Goal: Task Accomplishment & Management: Complete application form

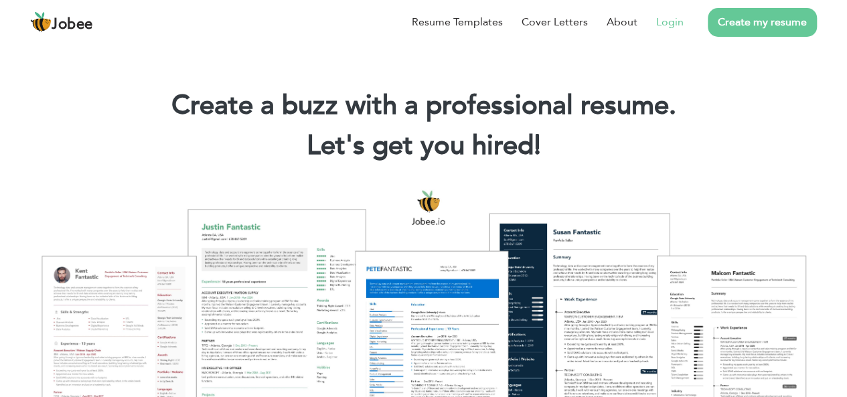
click at [680, 29] on link "Login" at bounding box center [669, 22] width 27 height 16
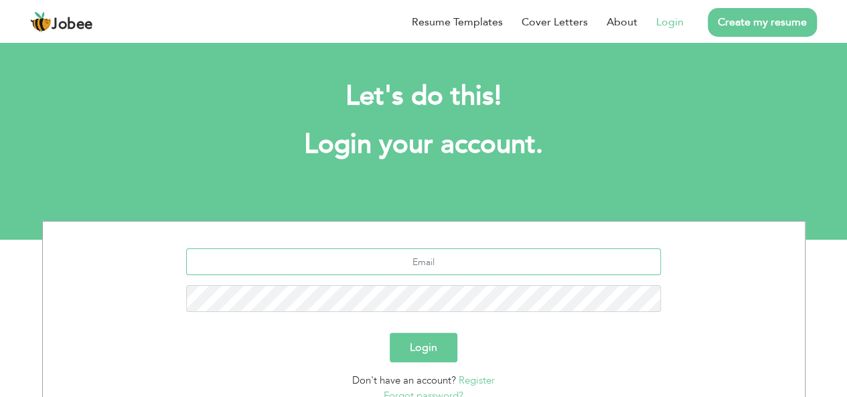
click at [418, 270] on input "text" at bounding box center [423, 261] width 475 height 27
type input "junaidhack66@gmail.com"
type button "Login"
click at [390, 333] on button "Login" at bounding box center [424, 347] width 68 height 29
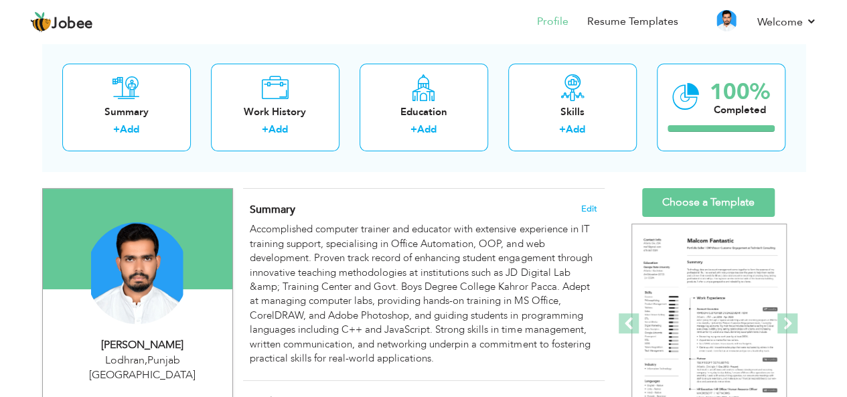
scroll to position [108, 0]
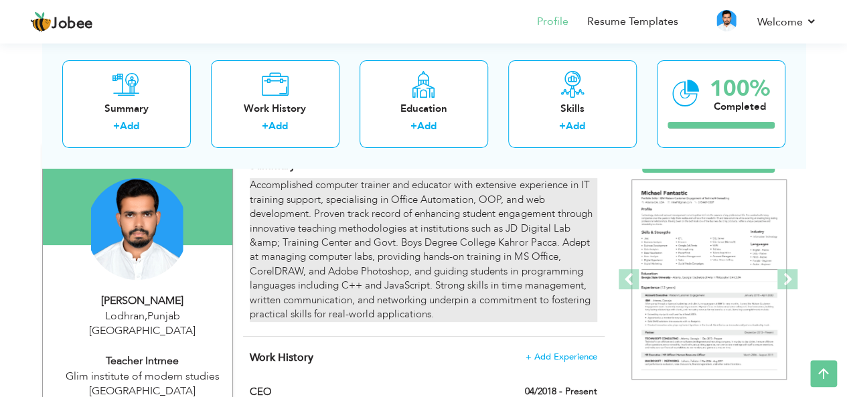
drag, startPoint x: 253, startPoint y: 180, endPoint x: 355, endPoint y: 236, distance: 116.2
click at [355, 236] on div "Accomplished computer trainer and educator with extensive experience in IT trai…" at bounding box center [423, 249] width 347 height 143
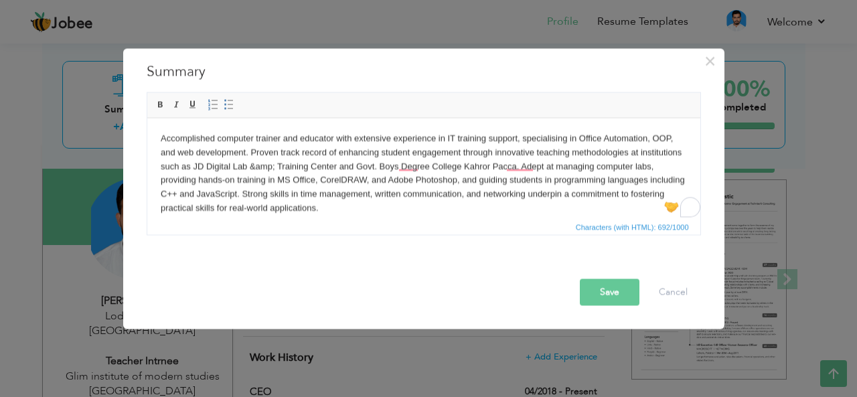
click at [315, 166] on body "Accomplished computer trainer and educator with extensive experience in IT trai…" at bounding box center [423, 173] width 526 height 84
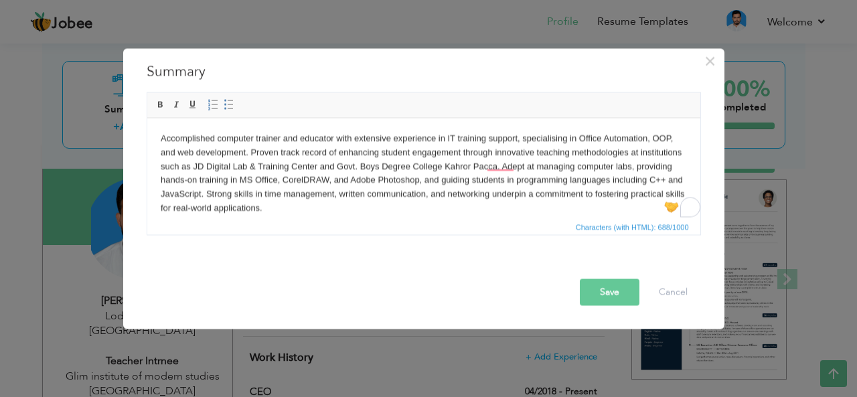
click at [377, 278] on div at bounding box center [426, 266] width 567 height 23
click at [419, 179] on body "Accomplished computer trainer and educator with extensive experience in IT trai…" at bounding box center [423, 173] width 526 height 84
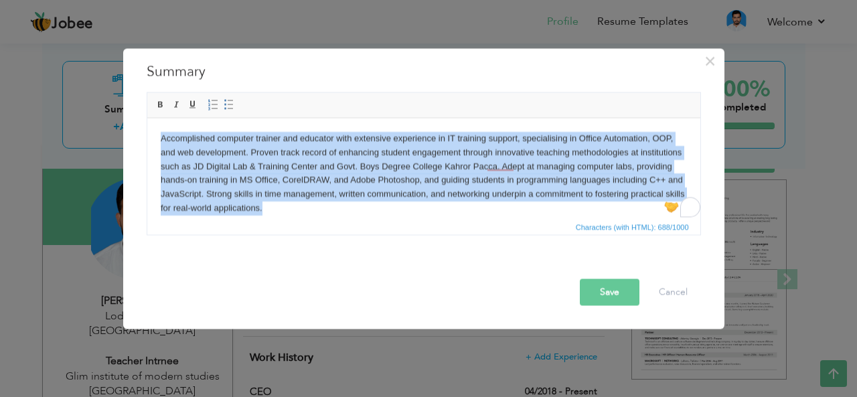
copy body "Accomplished computer trainer and educator with extensive experience in IT trai…"
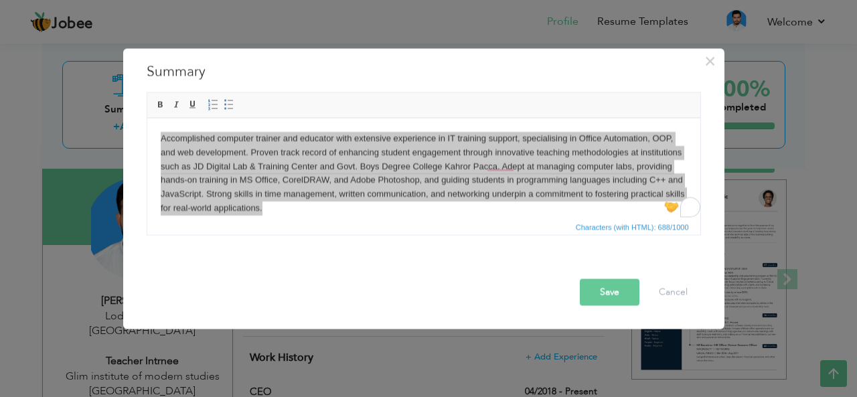
click at [606, 296] on button "Save" at bounding box center [610, 291] width 60 height 27
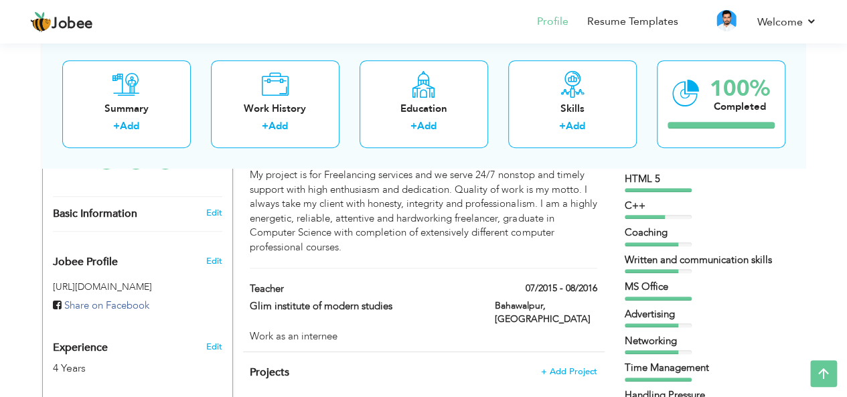
scroll to position [381, 0]
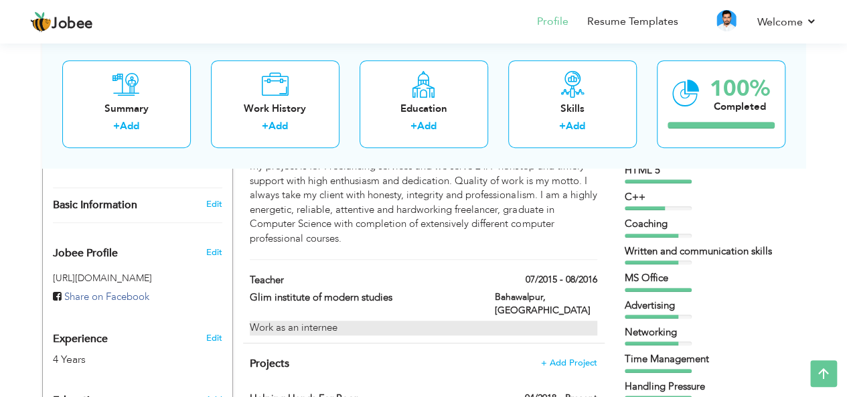
drag, startPoint x: 246, startPoint y: 303, endPoint x: 260, endPoint y: 303, distance: 13.4
click at [260, 321] on div "Work as an internee" at bounding box center [423, 328] width 367 height 14
type input "Teacher"
type input "Glim institute of modern studies"
type input "07/2015"
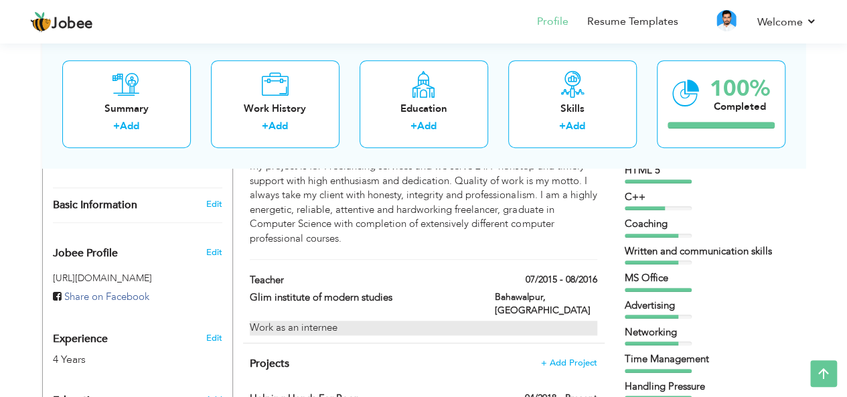
type input "08/2016"
type input "[GEOGRAPHIC_DATA]"
type input "Bahawalpur"
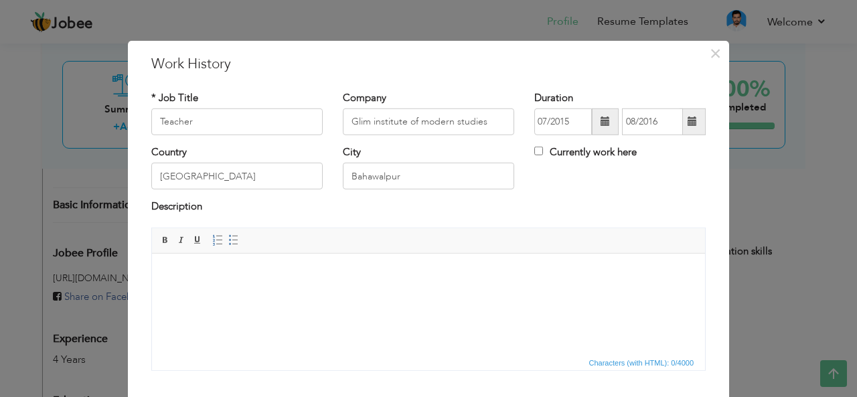
click at [266, 253] on html at bounding box center [428, 253] width 553 height 0
click at [152, 253] on html "Work as an internee" at bounding box center [428, 273] width 553 height 41
click at [287, 285] on html "Work as an internee" at bounding box center [428, 273] width 553 height 41
click at [264, 292] on html "Work as an internee" at bounding box center [428, 273] width 553 height 41
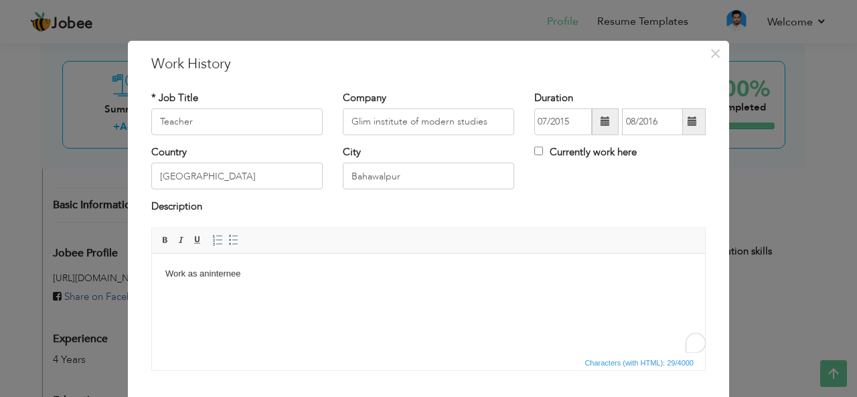
click at [264, 292] on html "Work as an internee" at bounding box center [428, 273] width 553 height 41
copy body "Work as an internee"
click at [709, 58] on span "×" at bounding box center [714, 53] width 11 height 24
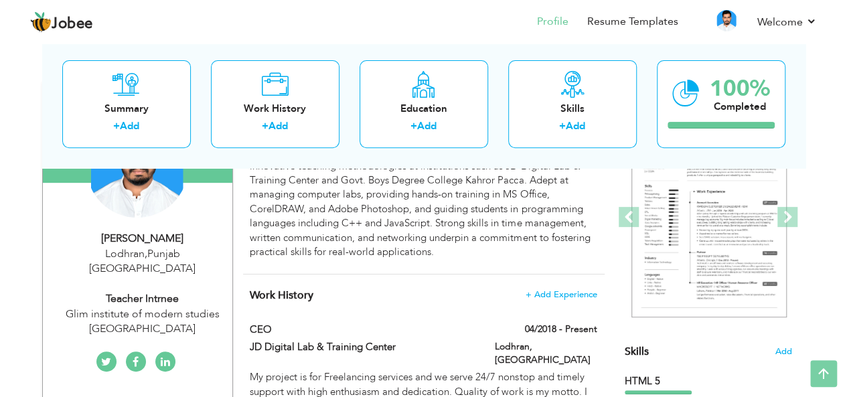
scroll to position [0, 0]
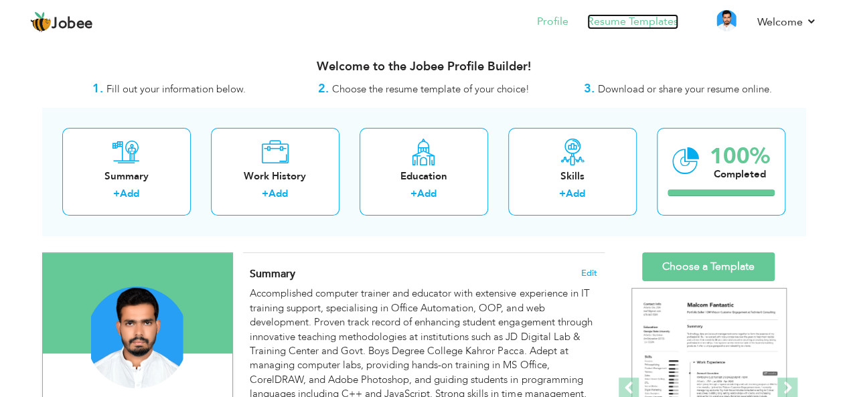
click at [630, 20] on link "Resume Templates" at bounding box center [632, 21] width 91 height 15
click at [436, 192] on link "Add" at bounding box center [426, 193] width 19 height 13
radio input "true"
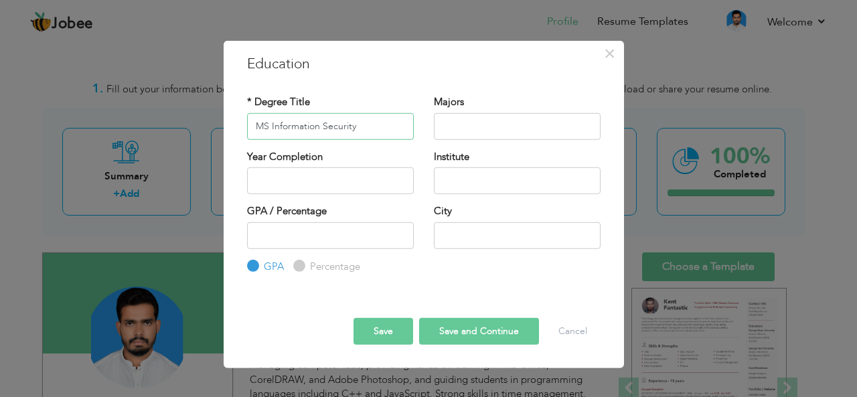
type input "MS Information Security"
click at [464, 123] on input "text" at bounding box center [517, 125] width 167 height 27
type input "Networking"
click at [268, 177] on input "text" at bounding box center [330, 180] width 167 height 27
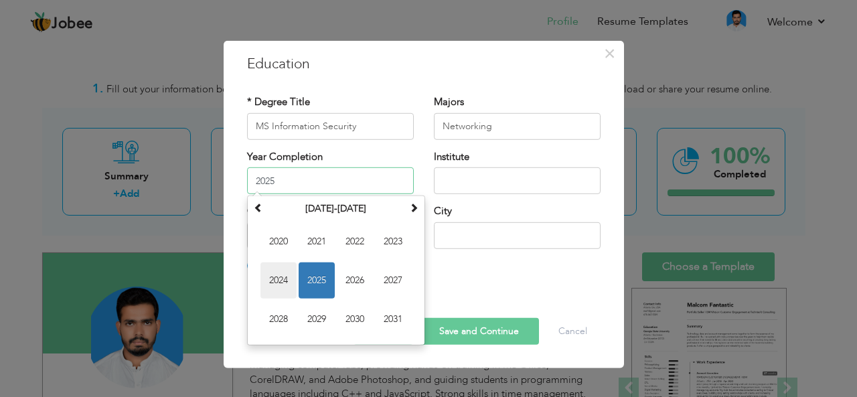
click at [278, 282] on span "2024" at bounding box center [278, 280] width 36 height 36
type input "2024"
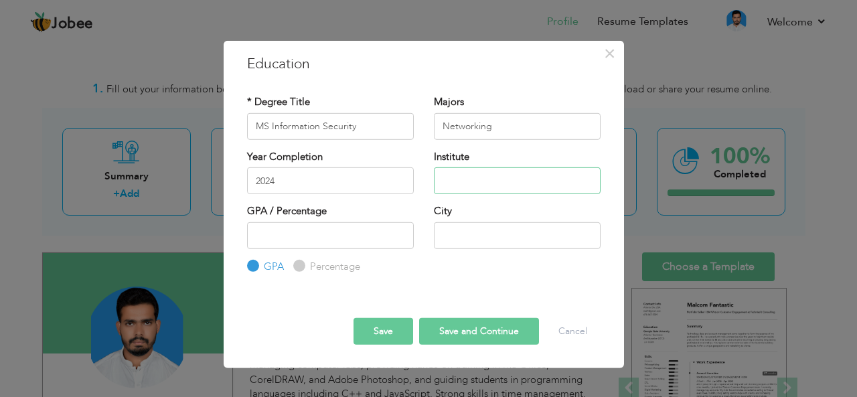
click at [456, 176] on input "text" at bounding box center [517, 180] width 167 height 27
type input "I"
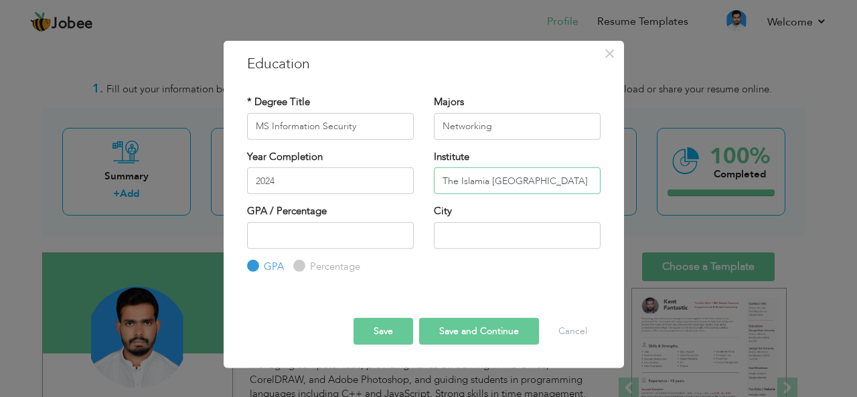
scroll to position [0, 3]
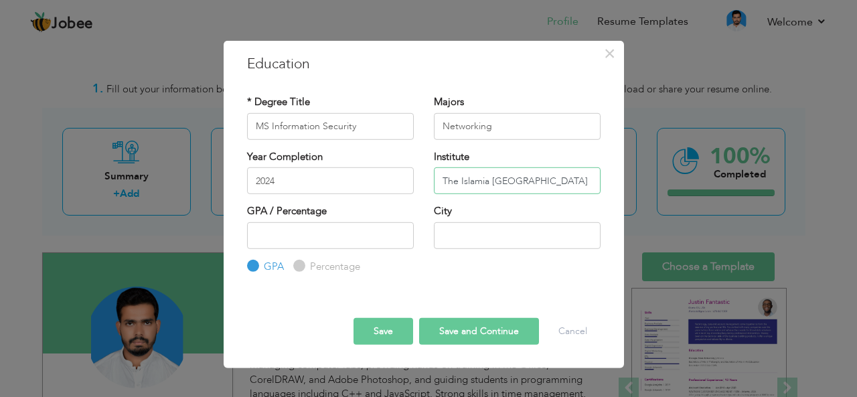
type input "The Islamia University Of Bahawalpur"
click at [320, 234] on input "number" at bounding box center [330, 235] width 167 height 27
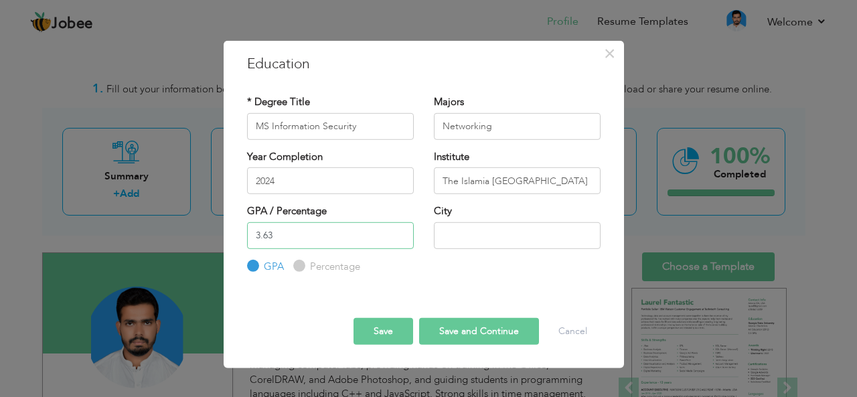
type input "3.63"
click at [464, 224] on input "text" at bounding box center [517, 235] width 167 height 27
type input "Bahawalpur"
click at [381, 331] on button "Save" at bounding box center [383, 331] width 60 height 27
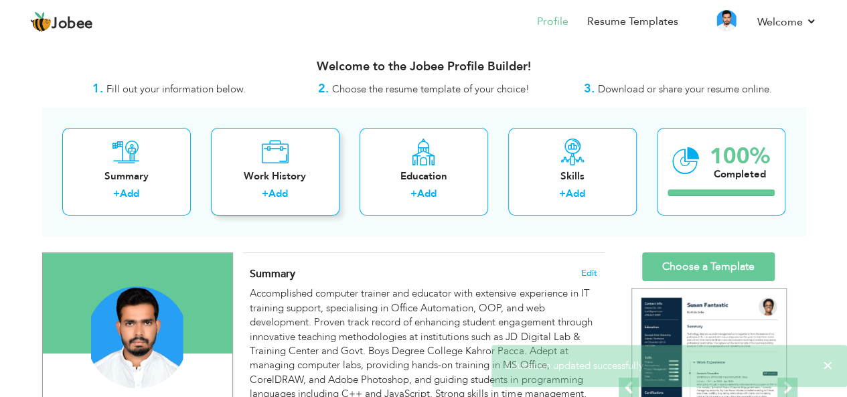
click at [285, 199] on link "Add" at bounding box center [277, 193] width 19 height 13
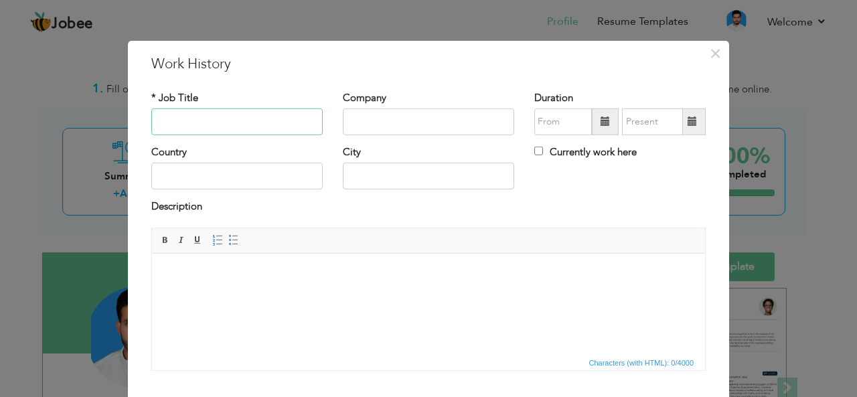
click at [224, 122] on input "text" at bounding box center [236, 121] width 171 height 27
type input "CTI COMPUTER SCIENCE"
type input "Govt. Boys Degree College Kahror Pacca"
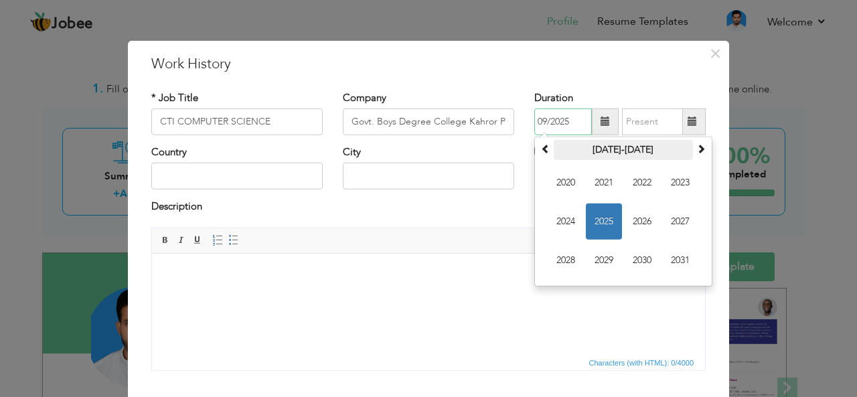
click at [622, 152] on th "2020-2031" at bounding box center [623, 150] width 139 height 20
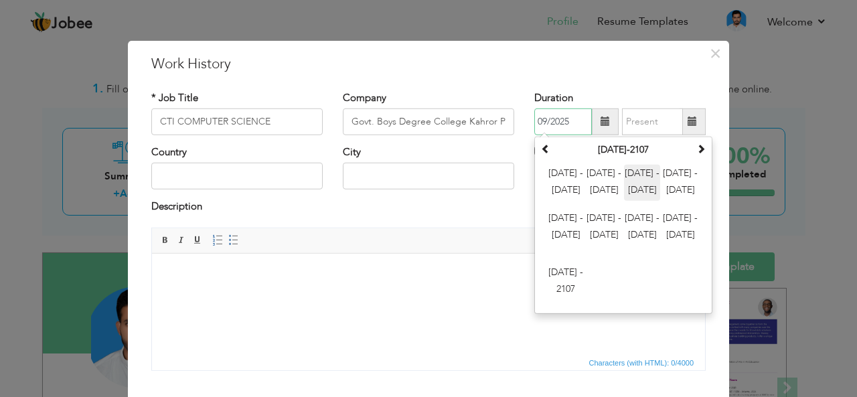
click at [632, 169] on span "2024 - 2035" at bounding box center [642, 183] width 36 height 36
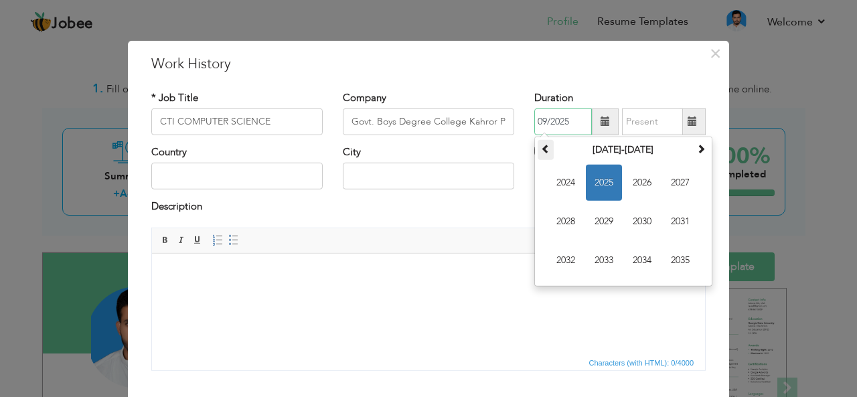
click at [537, 149] on th at bounding box center [545, 150] width 16 height 20
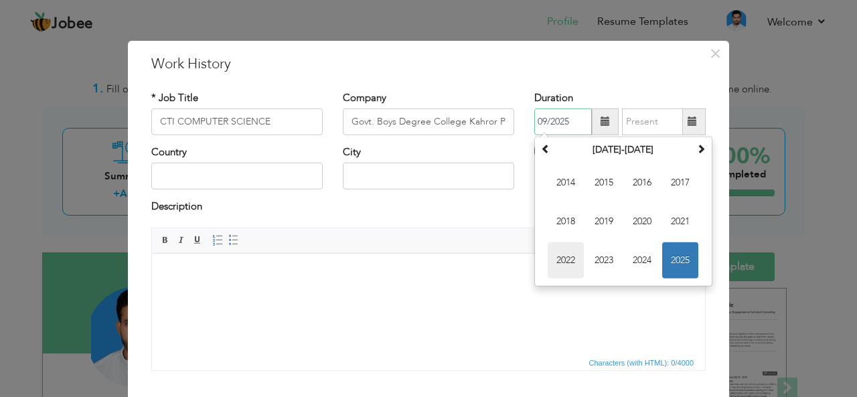
click at [560, 263] on span "2022" at bounding box center [565, 260] width 36 height 36
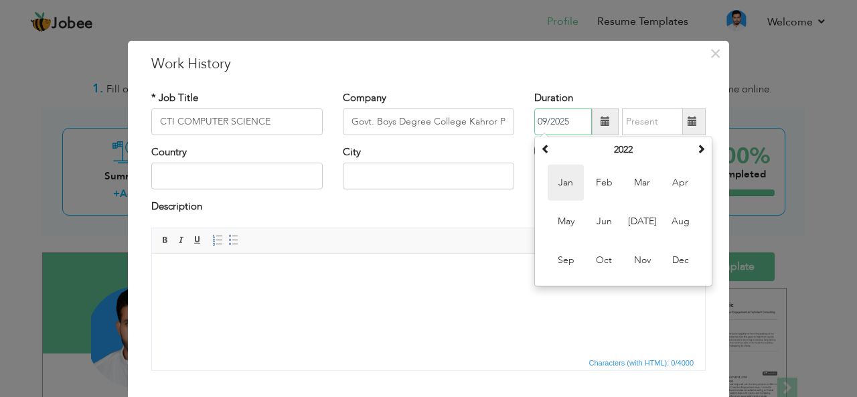
click at [561, 185] on span "Jan" at bounding box center [565, 183] width 36 height 36
type input "01/2022"
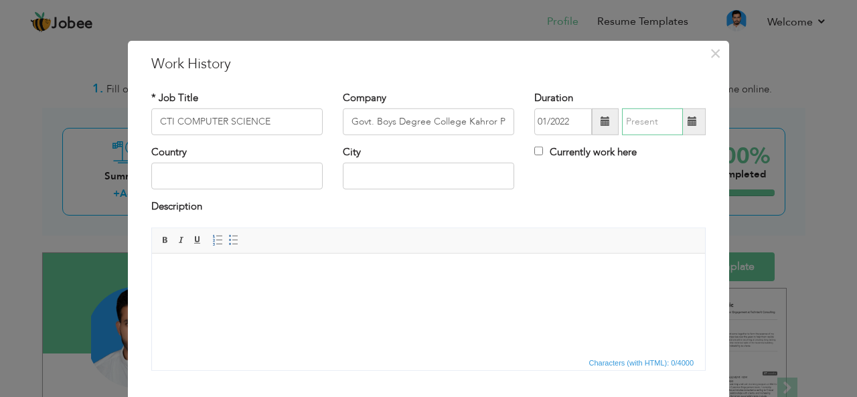
click at [639, 124] on input "text" at bounding box center [652, 121] width 61 height 27
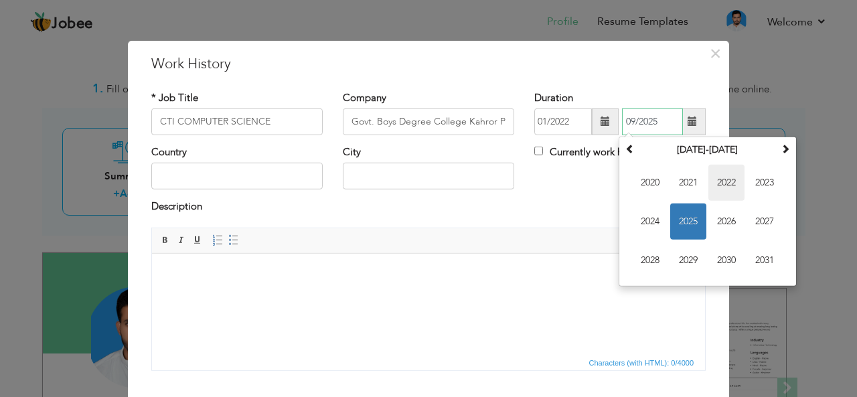
click at [721, 183] on span "2022" at bounding box center [726, 183] width 36 height 36
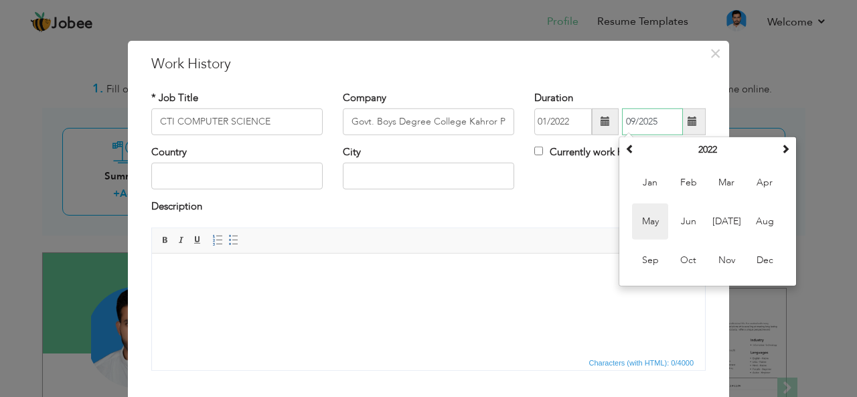
click at [651, 234] on span "May" at bounding box center [650, 221] width 36 height 36
type input "05/2022"
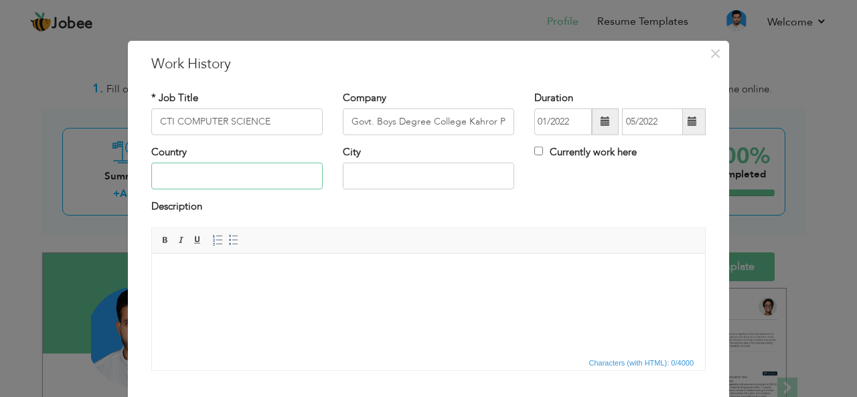
click at [198, 169] on input "text" at bounding box center [236, 176] width 171 height 27
type input "[GEOGRAPHIC_DATA]"
type input "Kahror Pacca"
click at [323, 293] on html at bounding box center [428, 273] width 553 height 41
click at [337, 270] on body "Computer Teacher for intermediate and bacshelors" at bounding box center [428, 273] width 526 height 14
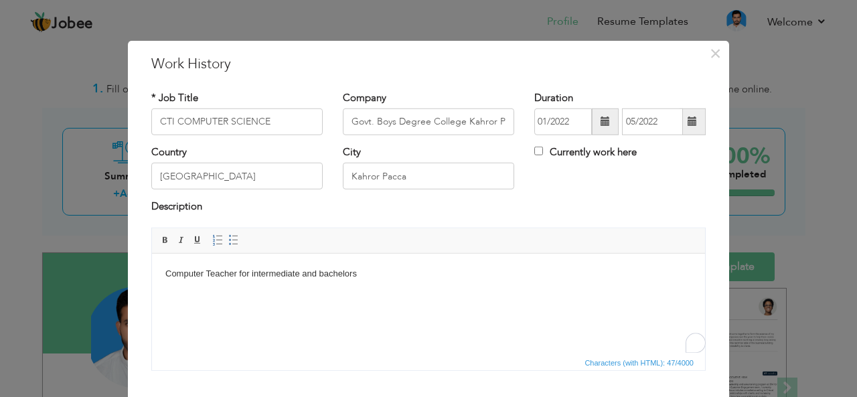
click at [315, 294] on html "Computer Teacher for intermediate and bachelors" at bounding box center [428, 273] width 553 height 41
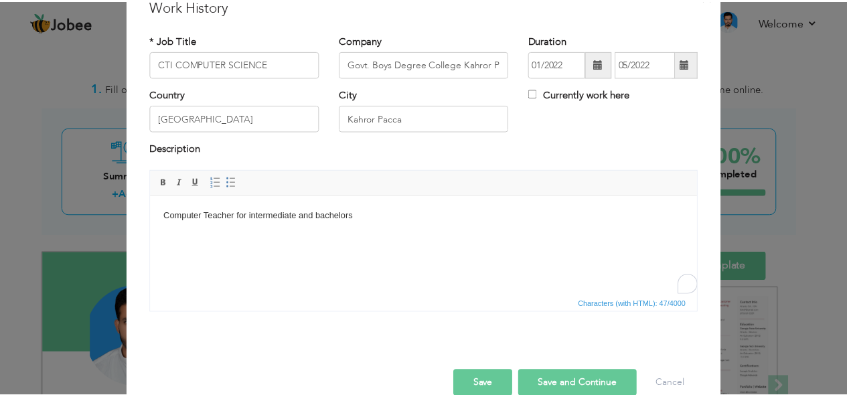
scroll to position [65, 0]
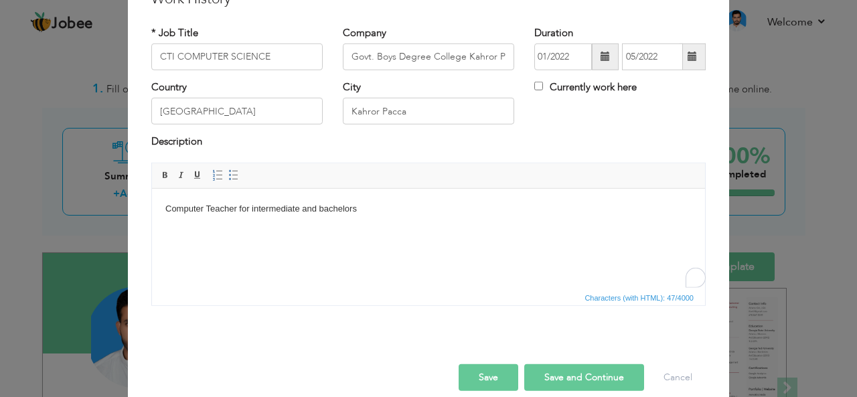
click at [487, 375] on button "Save" at bounding box center [488, 377] width 60 height 27
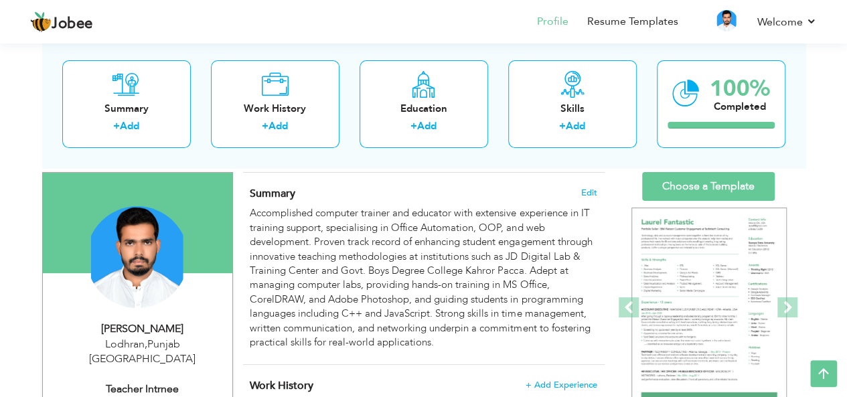
scroll to position [0, 0]
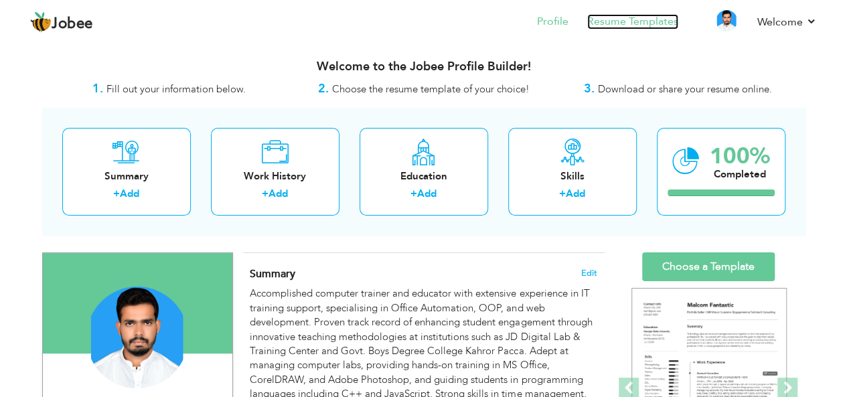
click at [659, 23] on link "Resume Templates" at bounding box center [632, 21] width 91 height 15
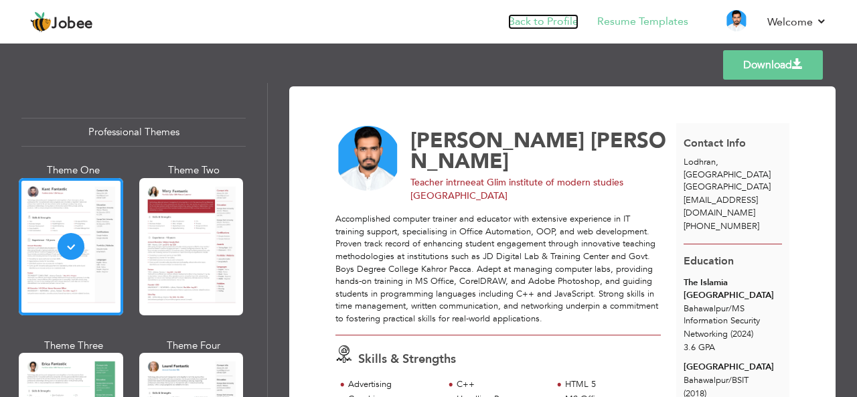
click at [562, 20] on link "Back to Profile" at bounding box center [543, 21] width 70 height 15
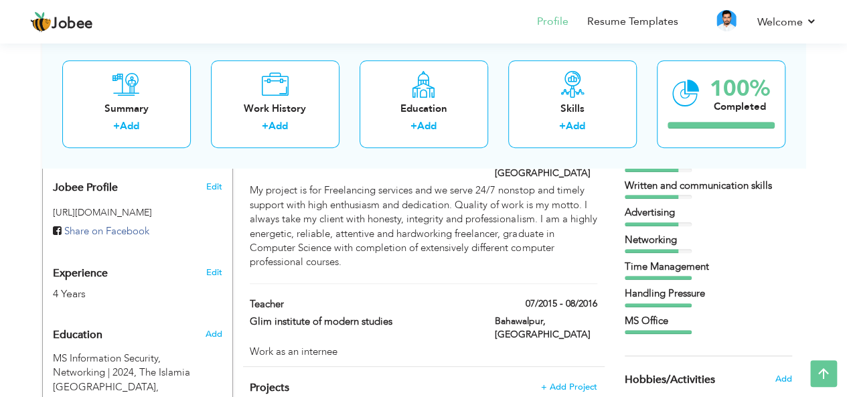
scroll to position [448, 0]
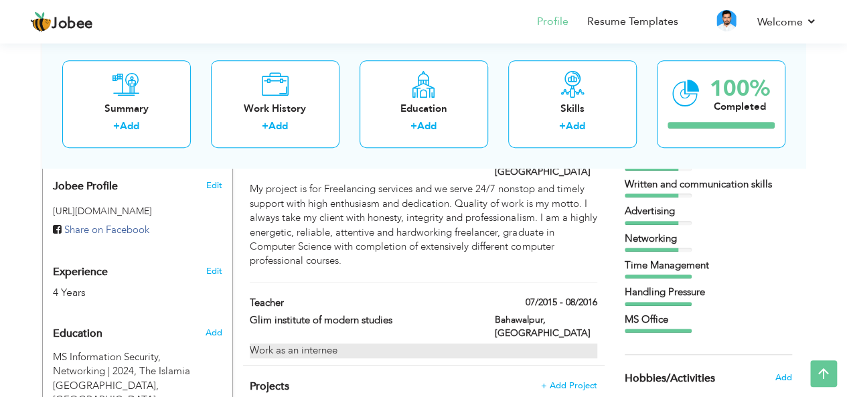
click at [336, 343] on div "Work as an internee" at bounding box center [423, 350] width 347 height 14
type input "Teacher"
type input "Glim institute of modern studies"
type input "07/2015"
type input "08/2016"
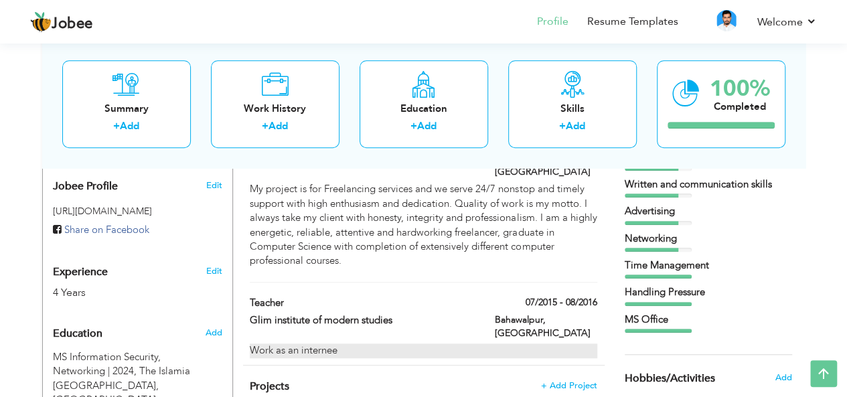
type input "[GEOGRAPHIC_DATA]"
type input "Bahawalpur"
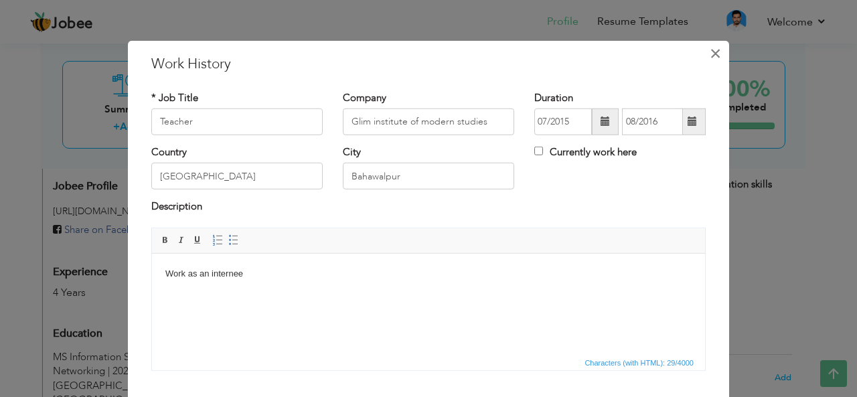
click at [709, 50] on span "×" at bounding box center [714, 53] width 11 height 24
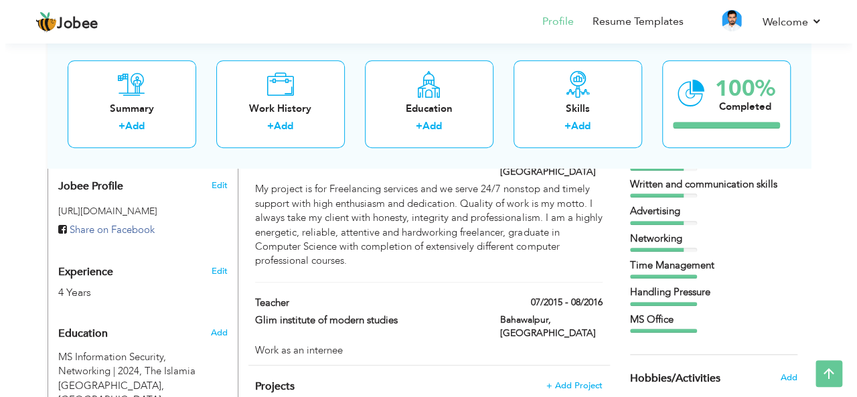
scroll to position [101, 0]
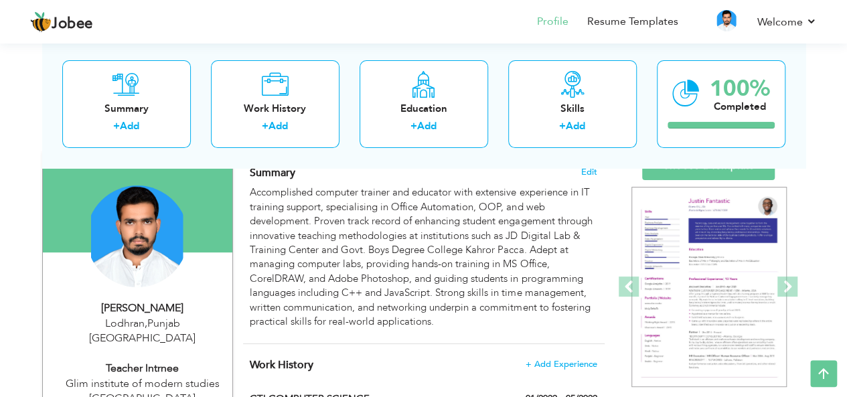
click at [152, 361] on div "Teacher intrnee" at bounding box center [142, 368] width 179 height 15
type input "[PERSON_NAME]"
type input "[PHONE_NUMBER]"
select select "number:166"
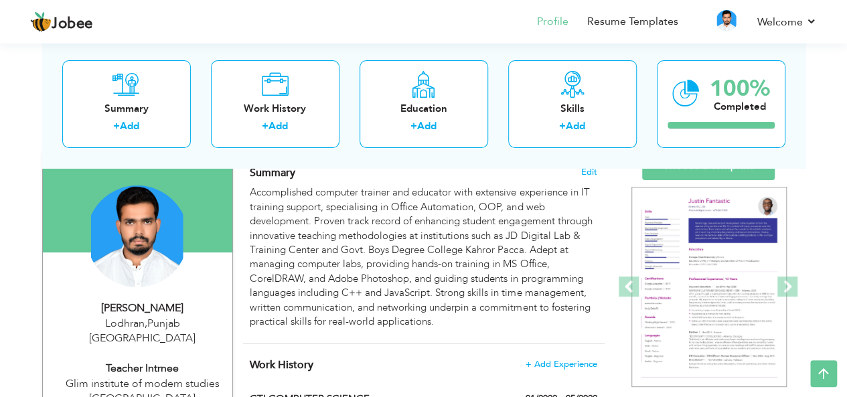
type input "[GEOGRAPHIC_DATA]"
type input "Lodhran"
select select "number:6"
type input "Glim institute of modern studies Bahawalpur"
type input "Teacher intrnee"
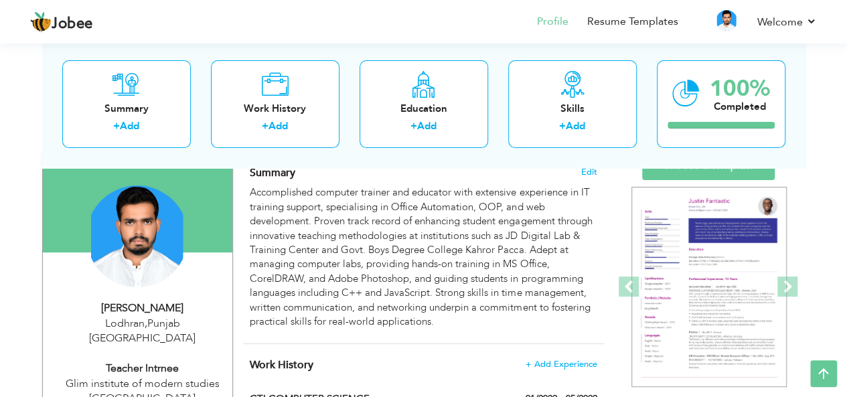
type input "https://www.linkedin.com/in/m-junaid-akbar-201776126/"
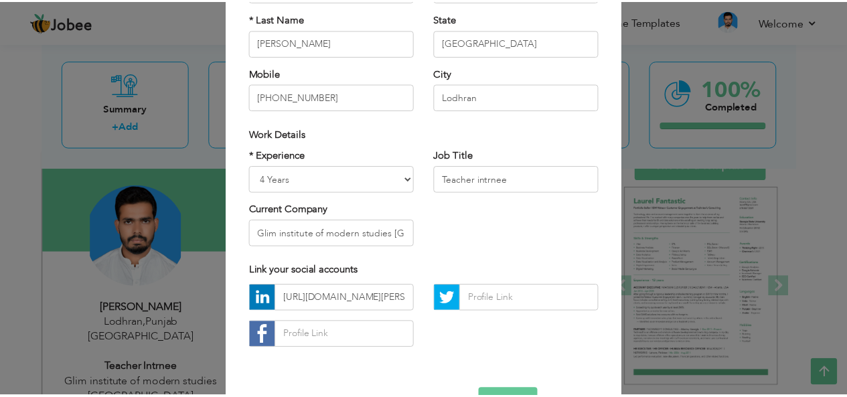
scroll to position [163, 0]
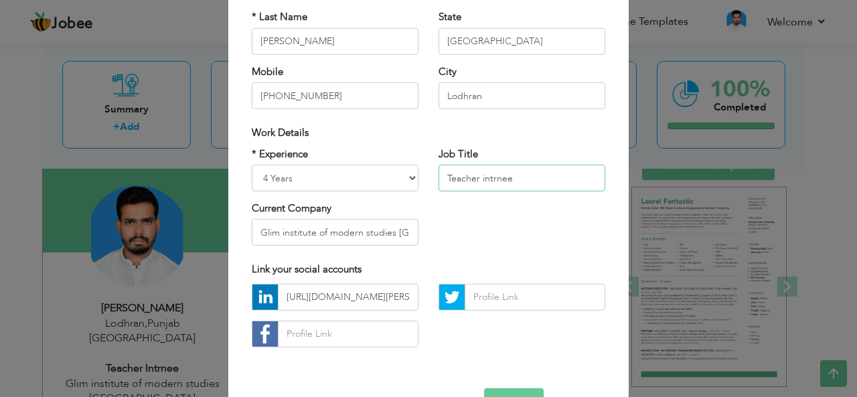
click at [487, 177] on input "Teacher intrnee" at bounding box center [521, 178] width 167 height 27
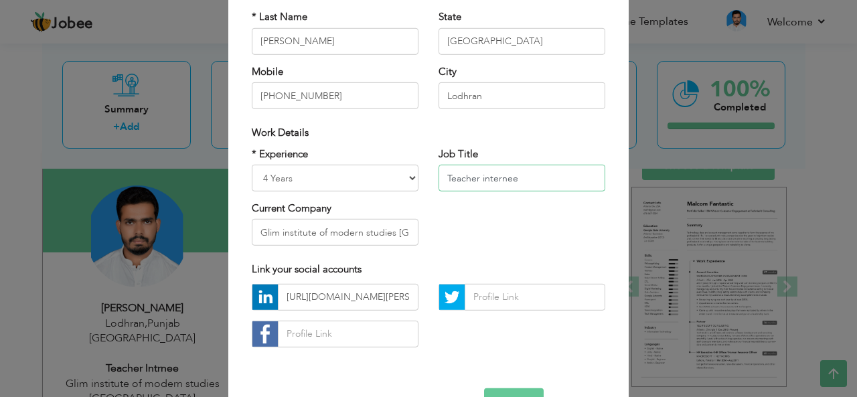
type input "Teacher internee"
click at [518, 390] on button "Save" at bounding box center [514, 401] width 60 height 27
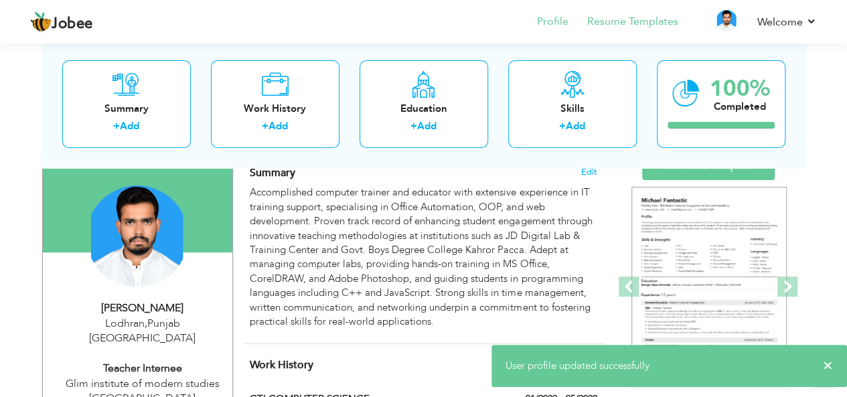
click at [618, 35] on li "Resume Templates" at bounding box center [623, 23] width 110 height 36
click at [654, 22] on link "Resume Templates" at bounding box center [632, 21] width 91 height 15
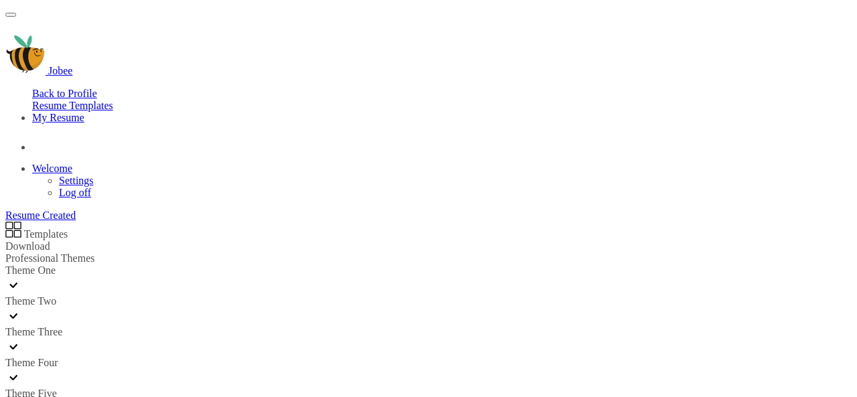
click at [201, 307] on div at bounding box center [347, 316] width 685 height 19
click at [50, 240] on link "Download" at bounding box center [27, 245] width 45 height 11
click at [71, 357] on div at bounding box center [347, 347] width 685 height 19
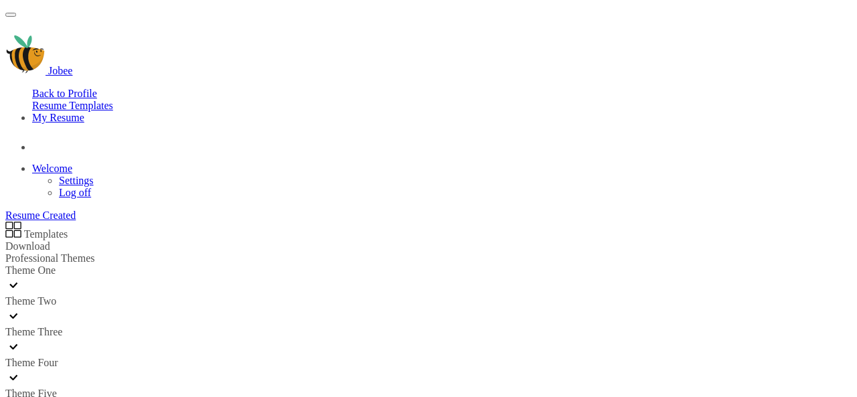
click at [70, 280] on div at bounding box center [347, 285] width 685 height 19
click at [177, 307] on div at bounding box center [347, 316] width 685 height 19
